Goal: Task Accomplishment & Management: Use online tool/utility

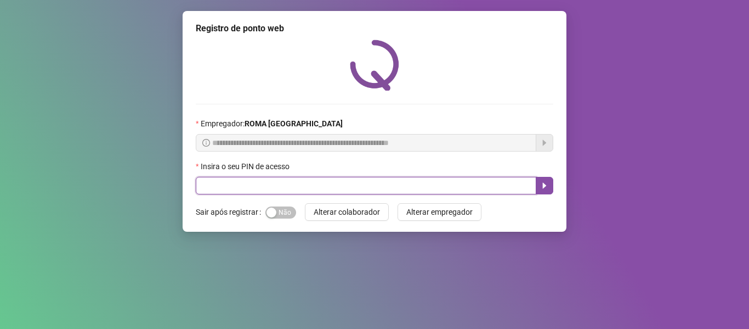
click at [389, 188] on input "text" at bounding box center [366, 186] width 341 height 18
type input "*****"
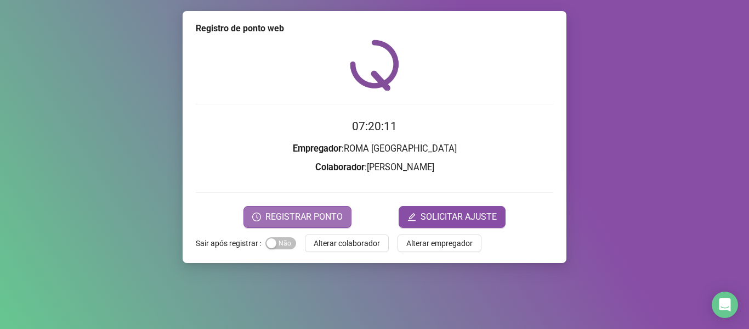
click at [319, 214] on span "REGISTRAR PONTO" at bounding box center [303, 216] width 77 height 13
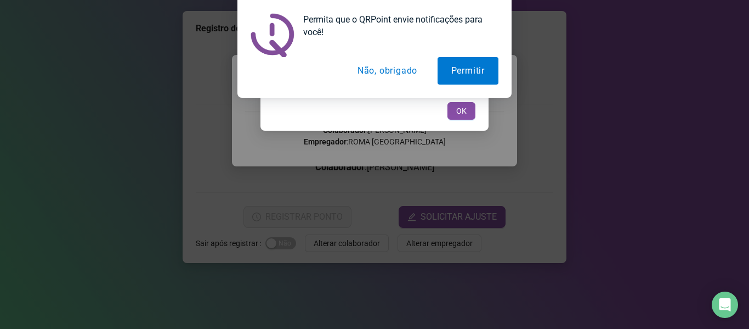
click at [367, 75] on button "Não, obrigado" at bounding box center [387, 70] width 87 height 27
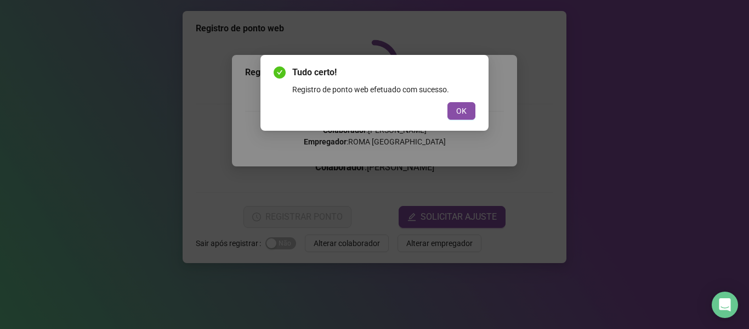
click at [456, 100] on div "Tudo certo! Registro de ponto web efetuado com sucesso. OK" at bounding box center [375, 93] width 202 height 54
click at [459, 105] on span "OK" at bounding box center [461, 111] width 10 height 12
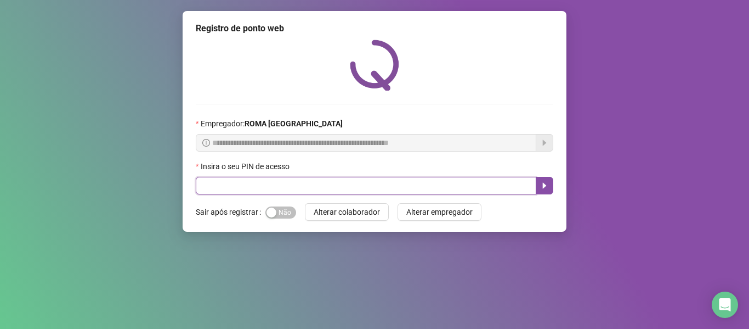
click at [440, 178] on input "text" at bounding box center [366, 186] width 341 height 18
